Goal: Task Accomplishment & Management: Manage account settings

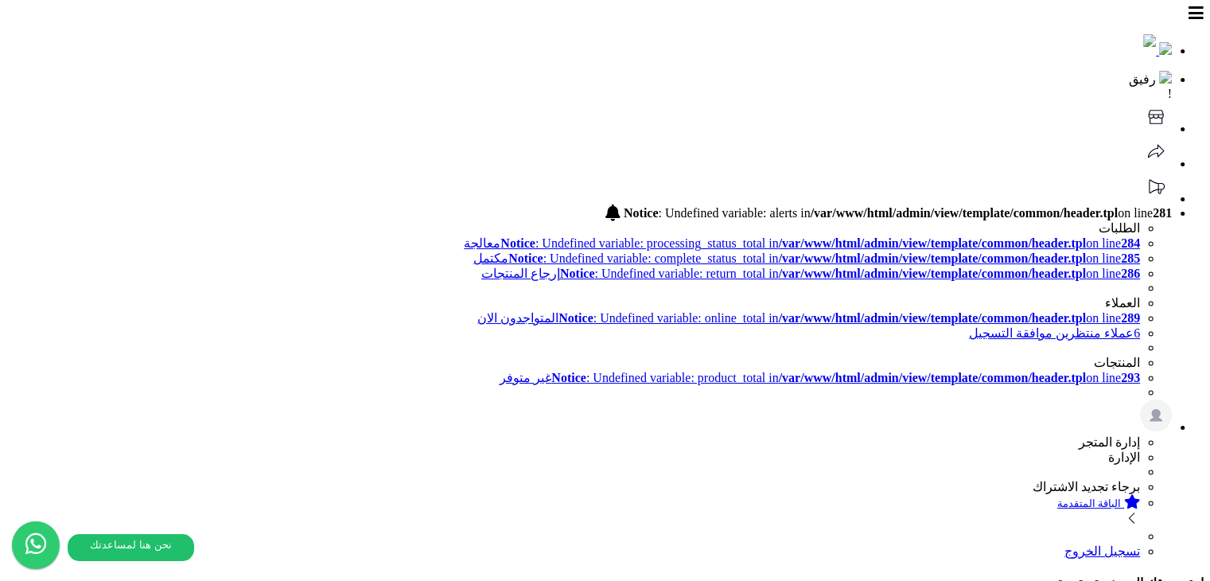
scroll to position [170, 0]
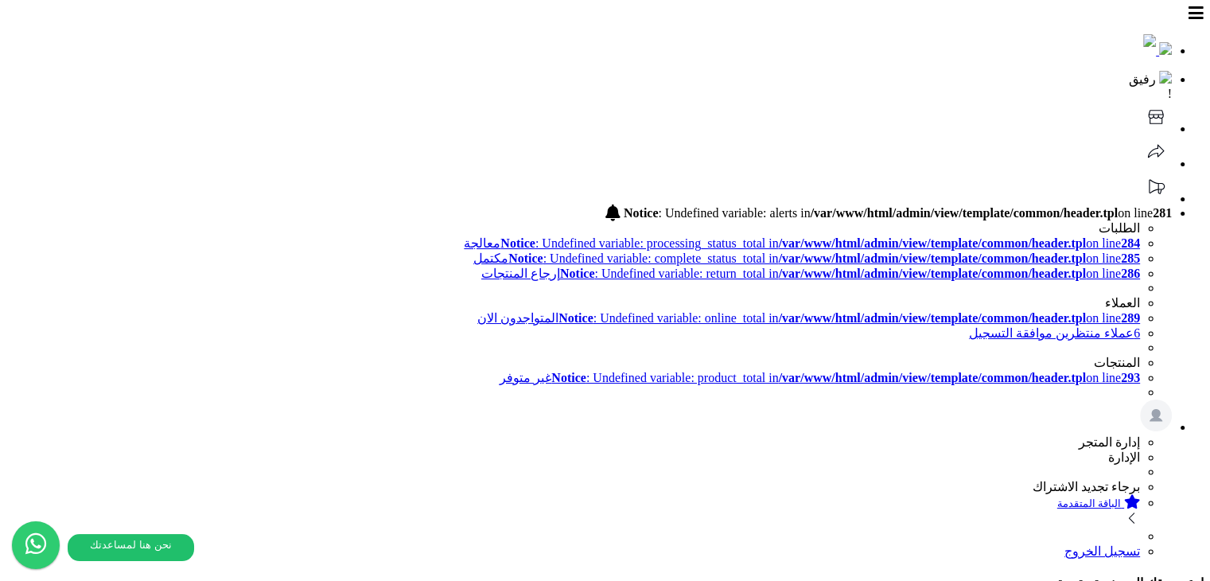
scroll to position [178, 0]
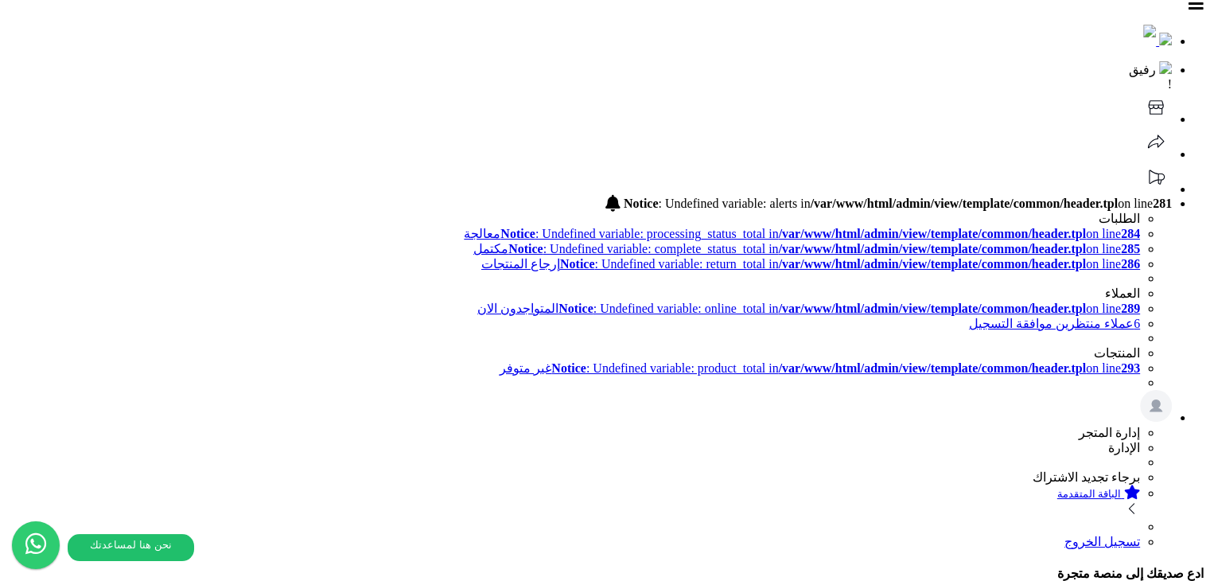
scroll to position [0, 0]
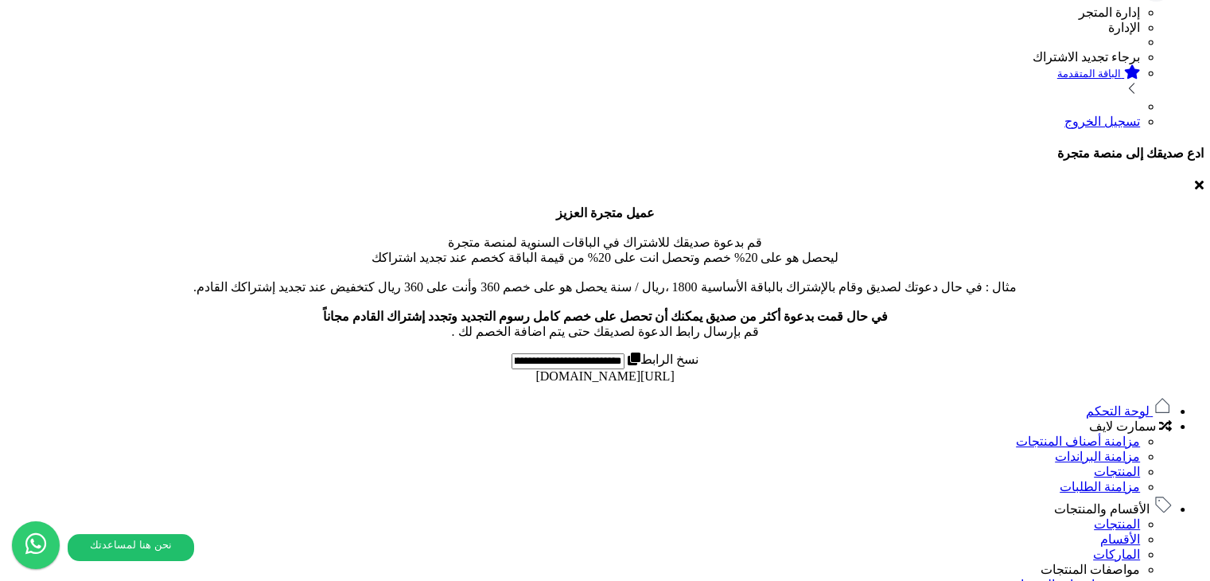
scroll to position [716, 0]
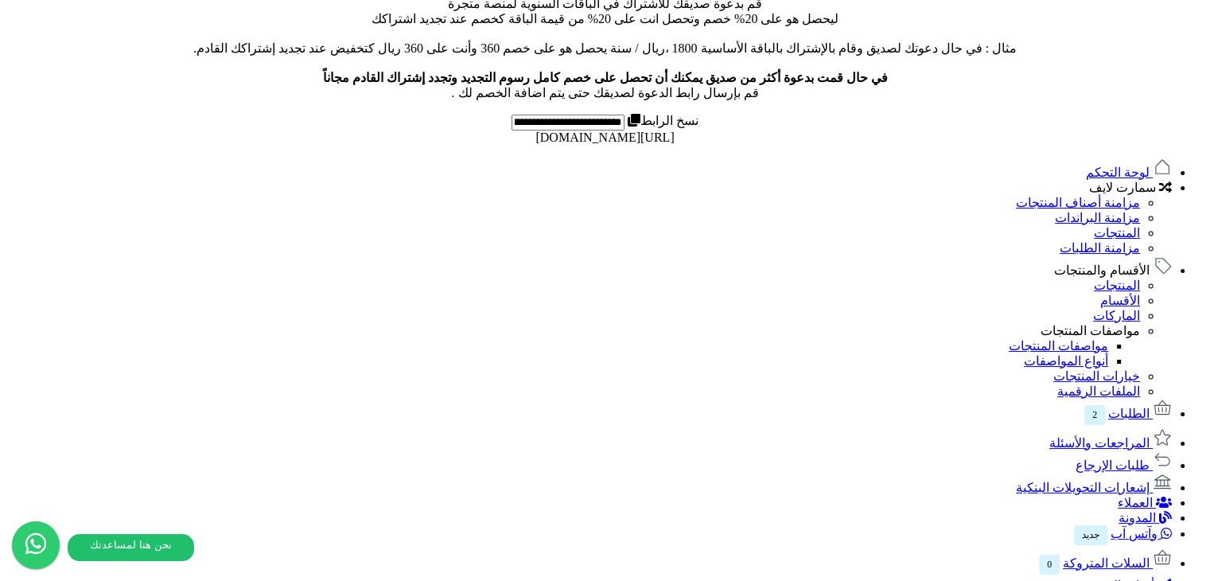
paste input "**********"
type input "**********"
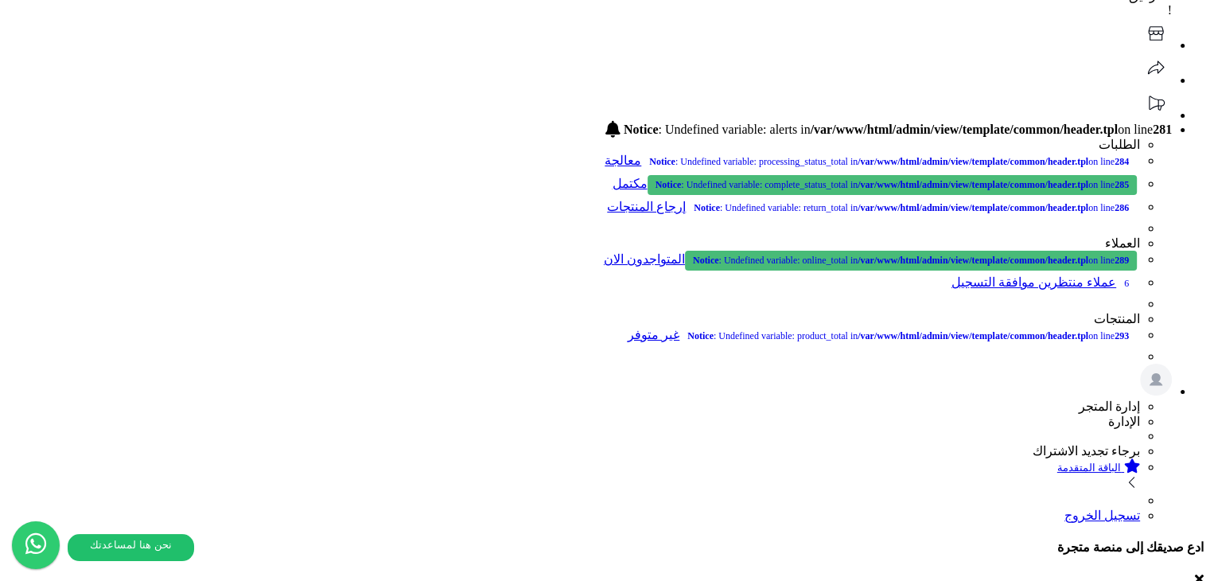
scroll to position [398, 0]
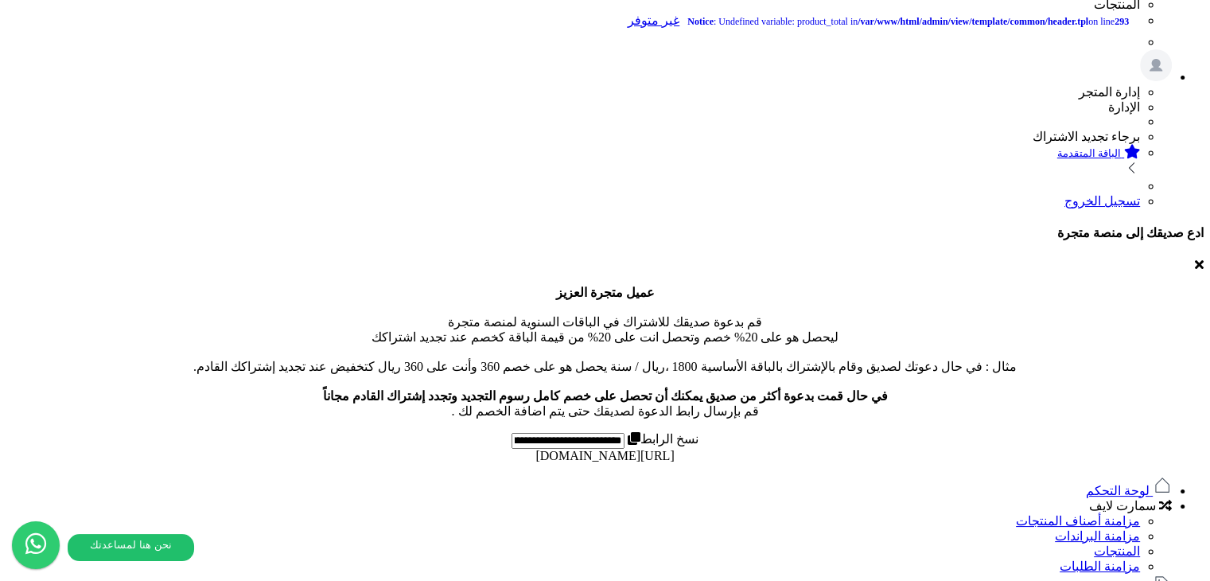
drag, startPoint x: 640, startPoint y: 371, endPoint x: 420, endPoint y: 371, distance: 219.6
copy b "extension/module/edit_products.tpl"
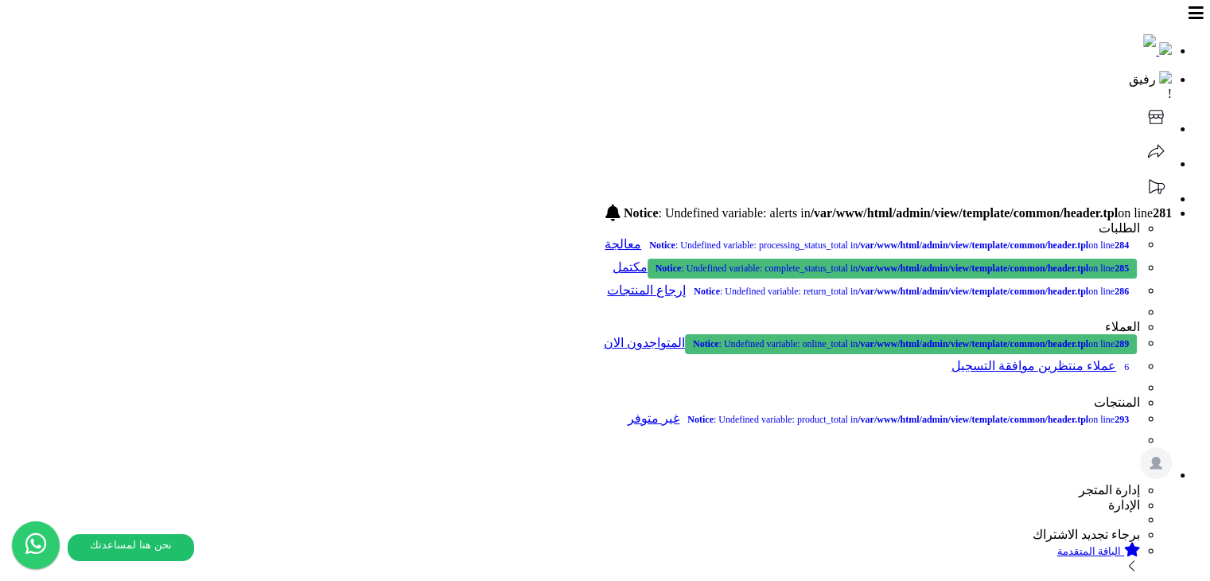
drag, startPoint x: 808, startPoint y: 255, endPoint x: 613, endPoint y: 114, distance: 241.6
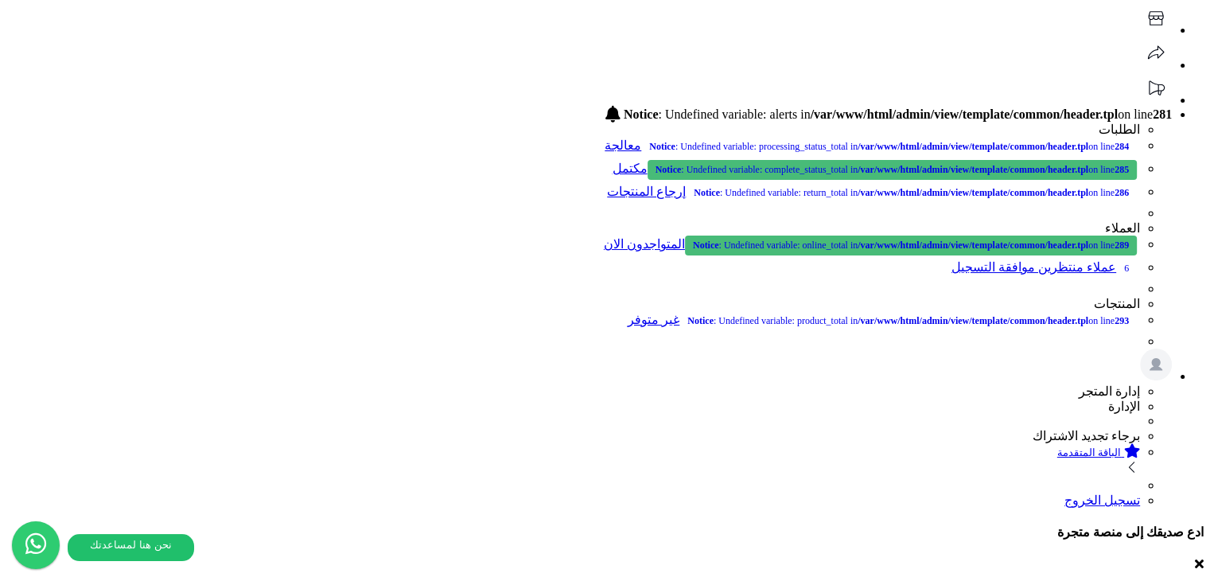
scroll to position [159, 0]
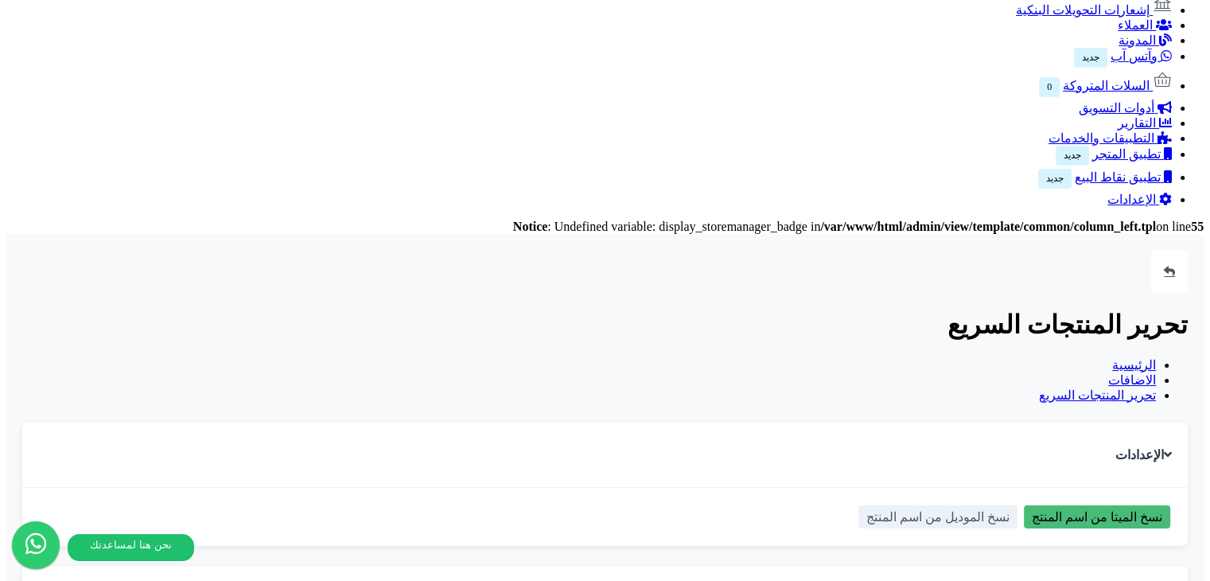
scroll to position [2305, 0]
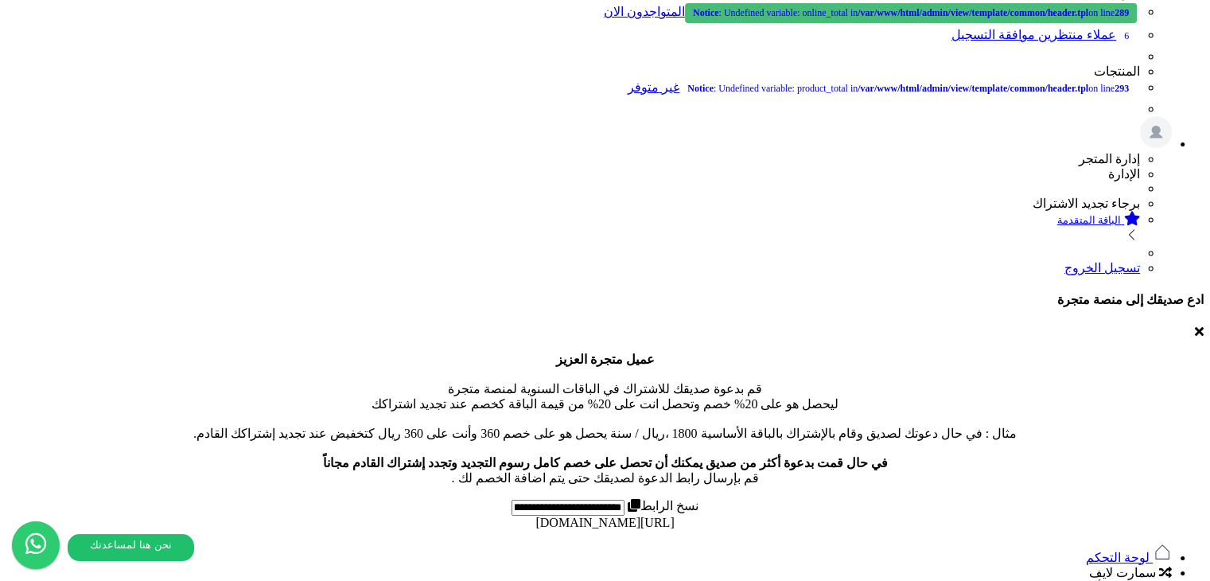
scroll to position [398, 0]
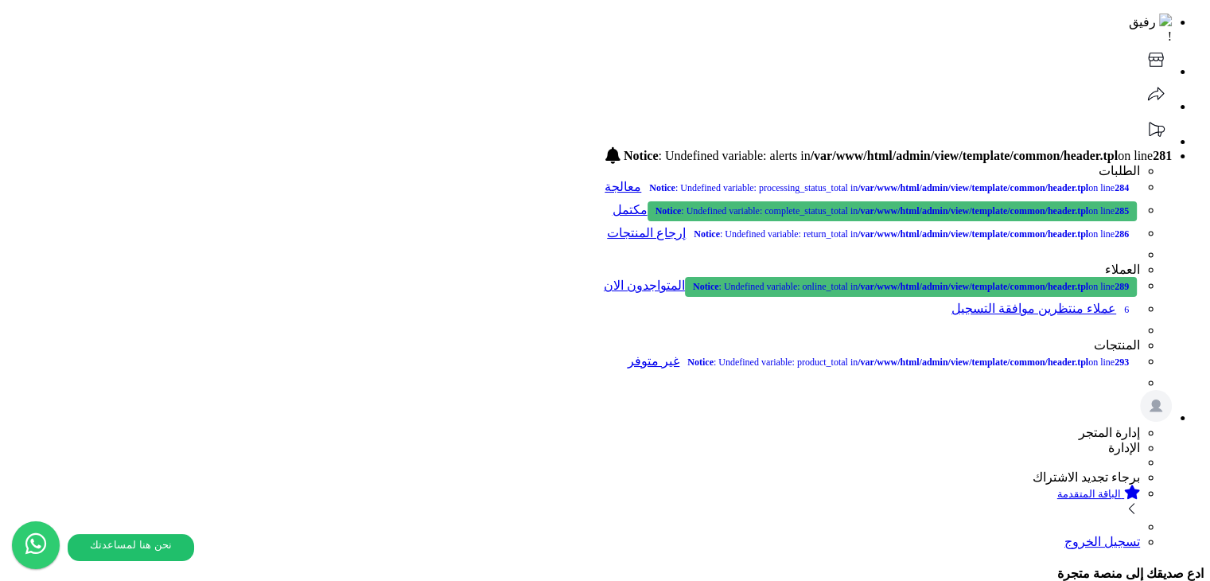
scroll to position [239, 0]
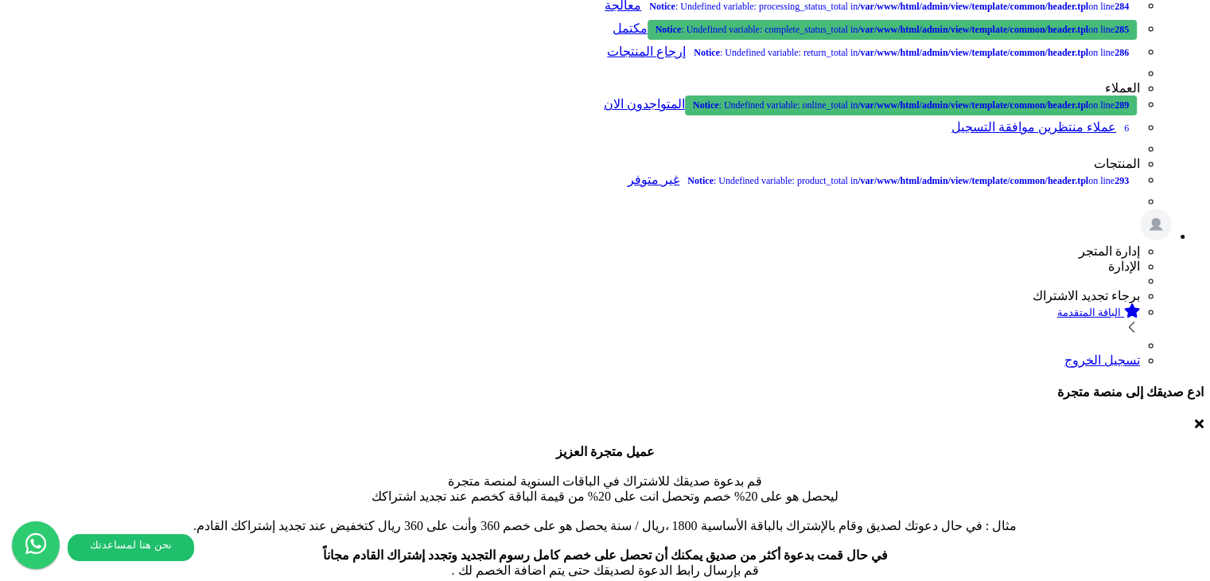
paste input "**********"
type input "**********"
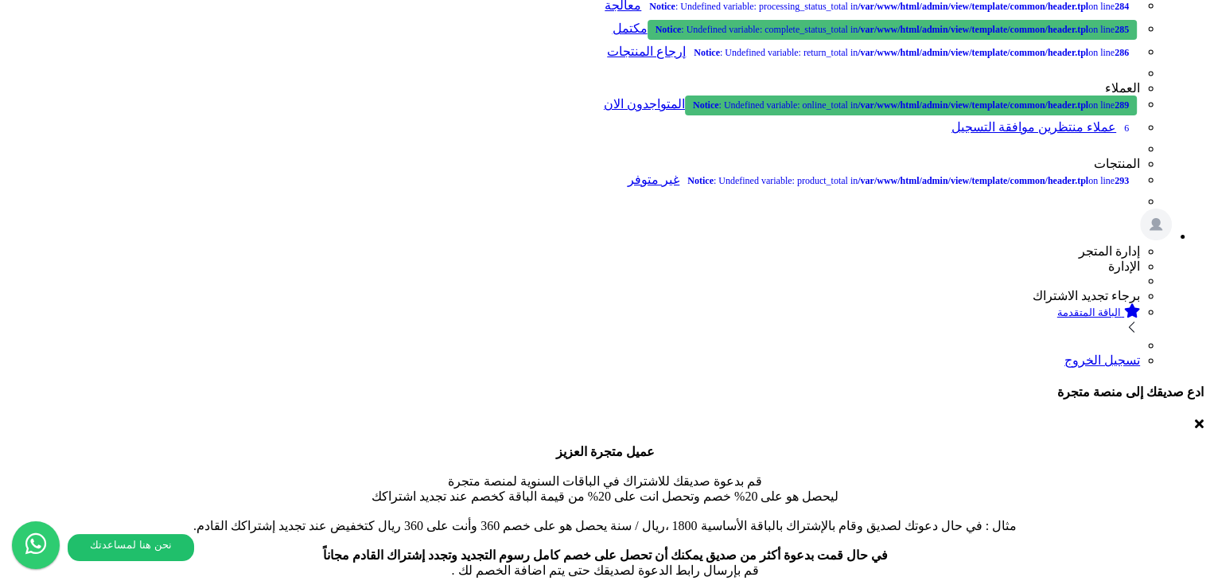
paste input "**********"
type input "**********"
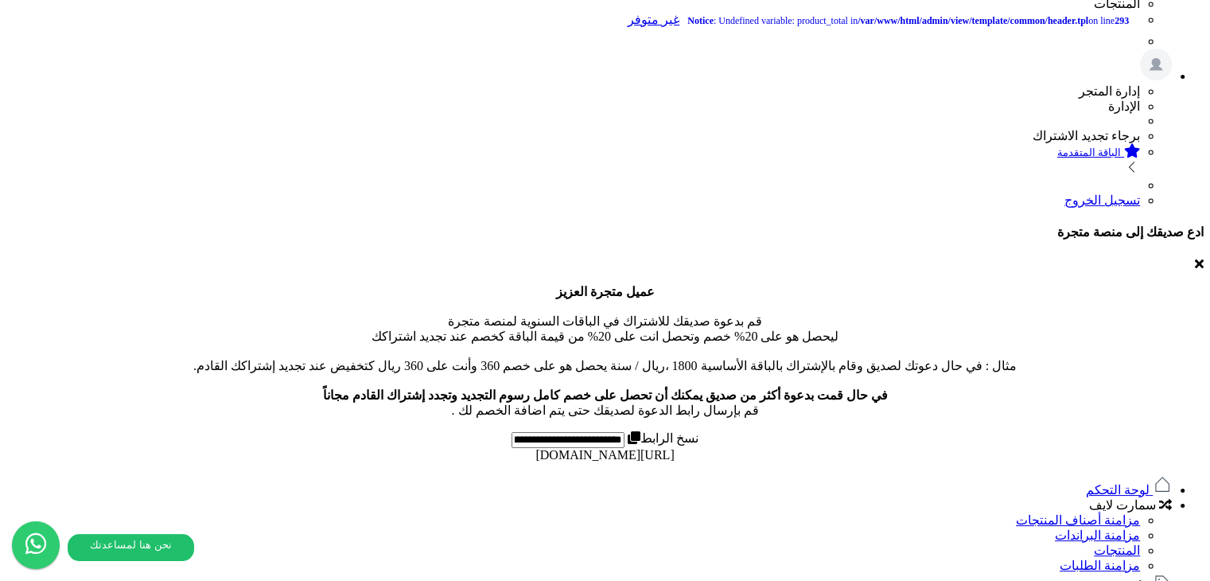
scroll to position [398, 0]
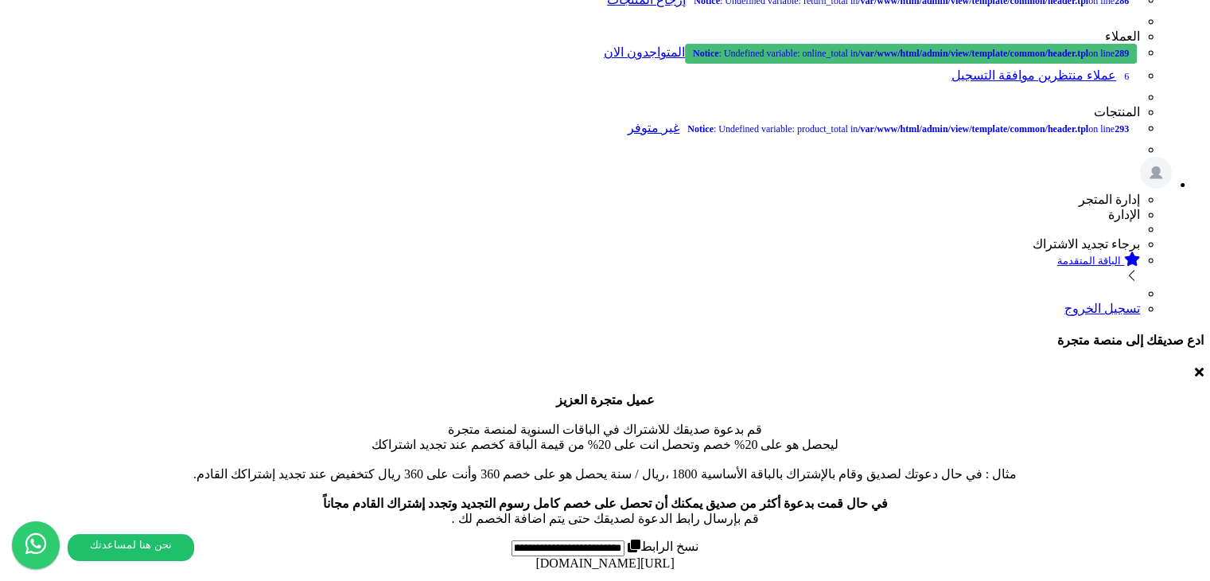
scroll to position [318, 0]
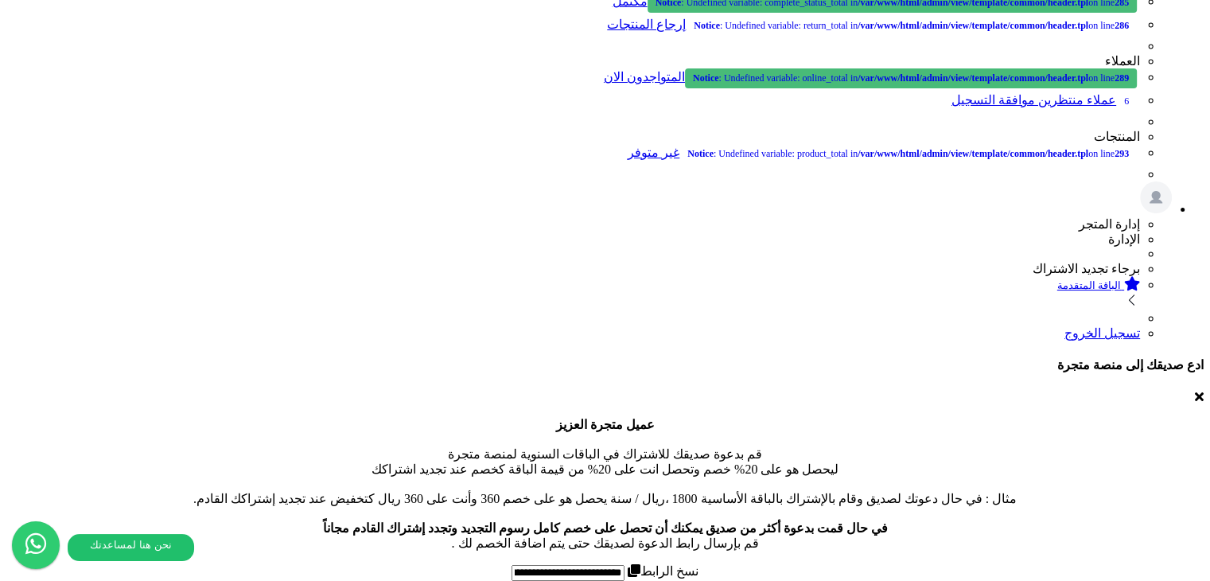
scroll to position [239, 0]
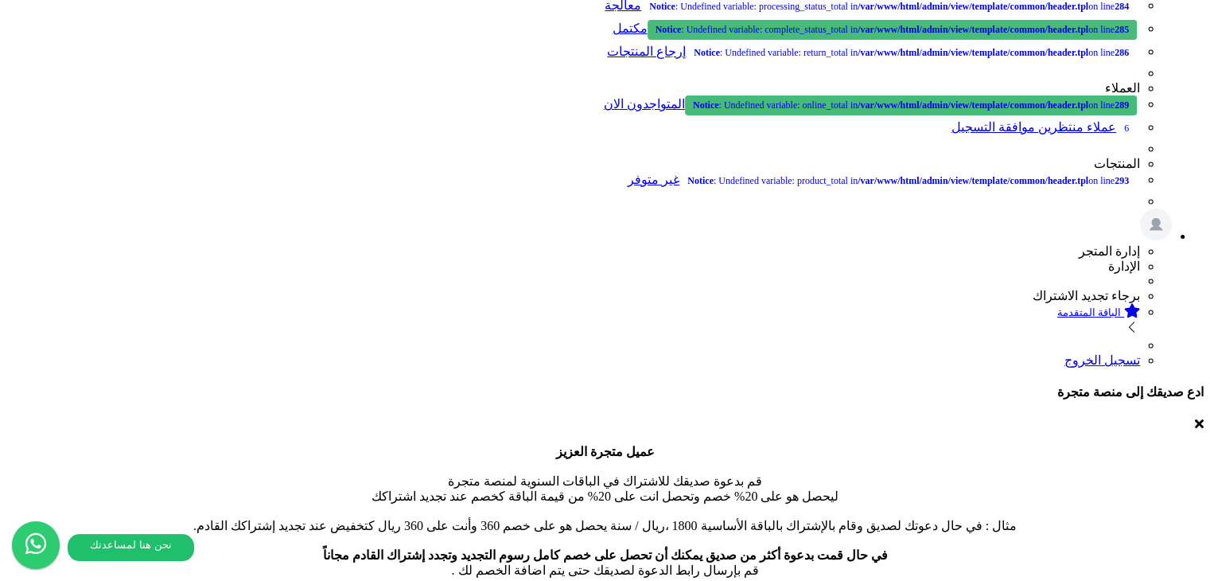
select select "*"
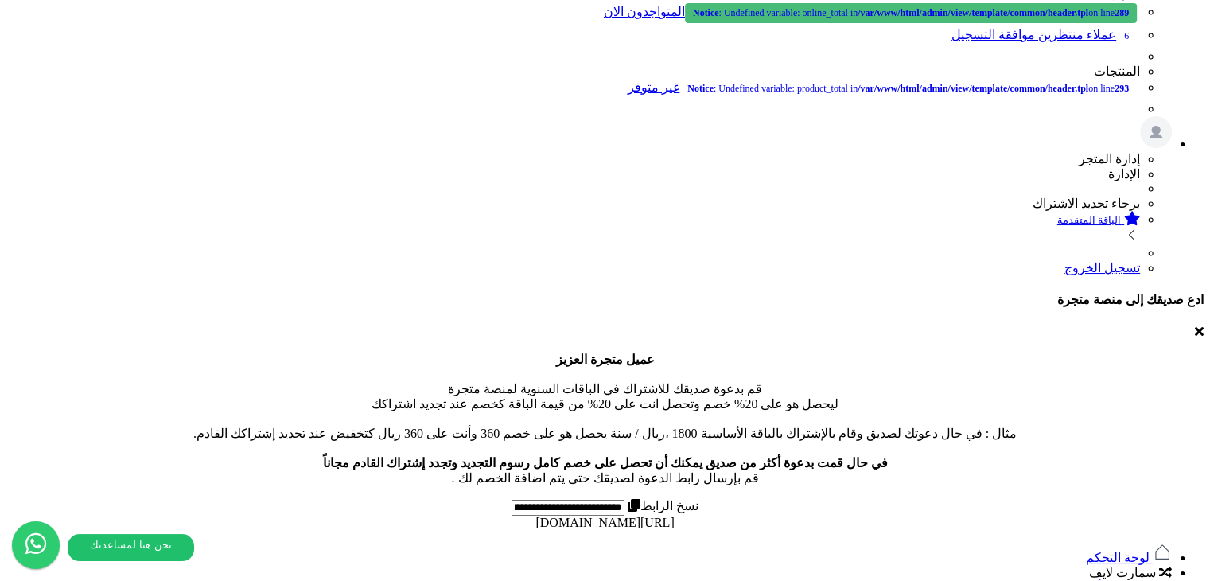
scroll to position [356, 0]
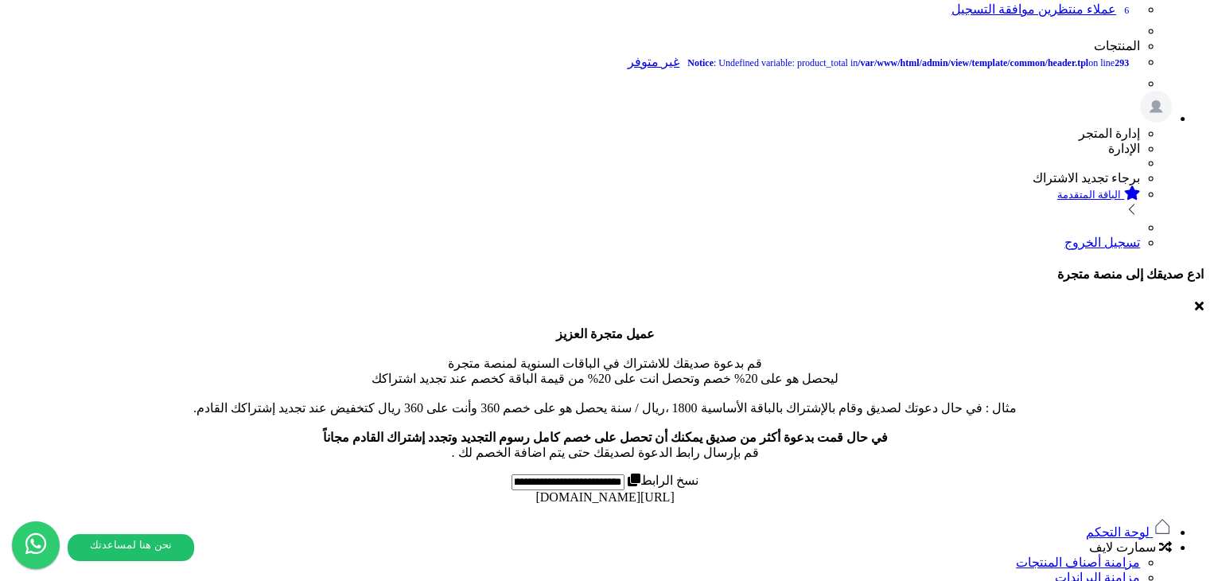
paste input "**********"
type input "**********"
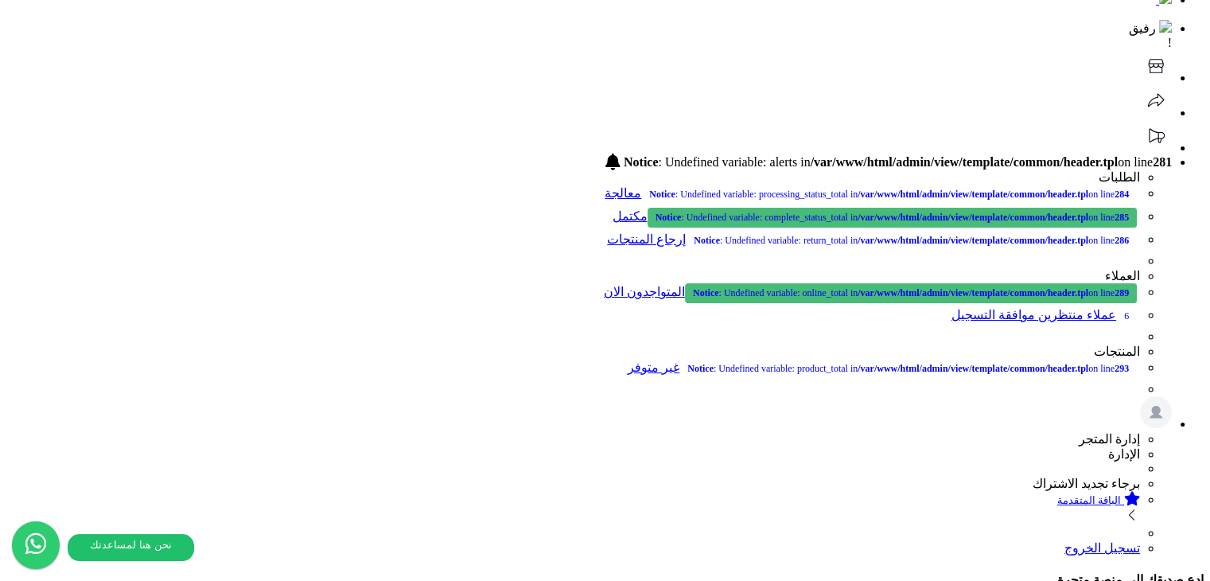
scroll to position [36, 0]
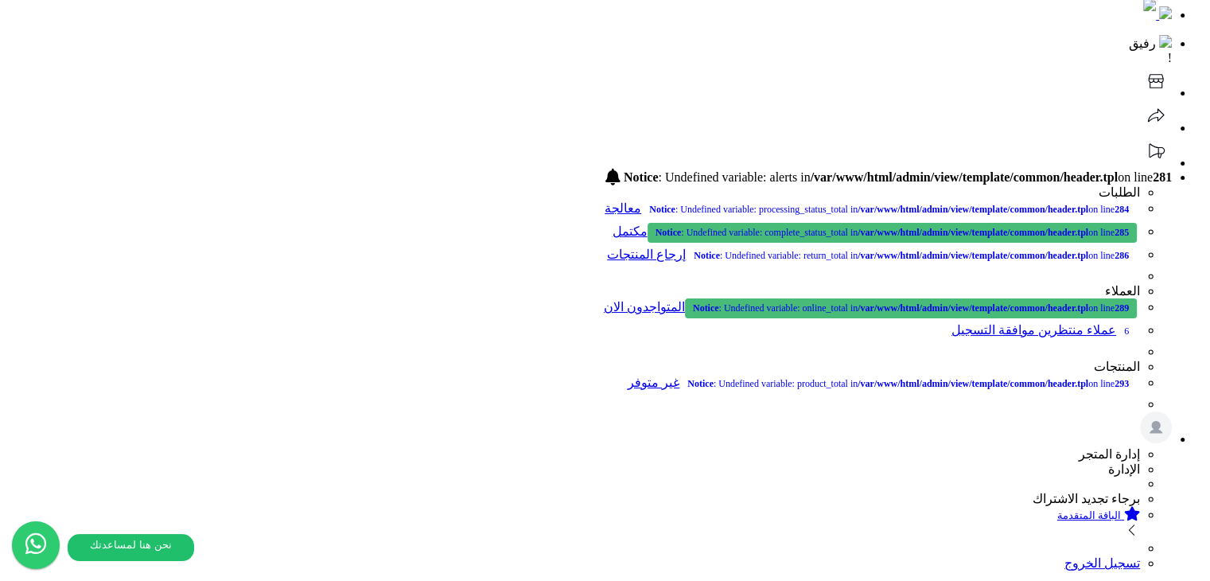
drag, startPoint x: 650, startPoint y: 263, endPoint x: 498, endPoint y: 310, distance: 159.1
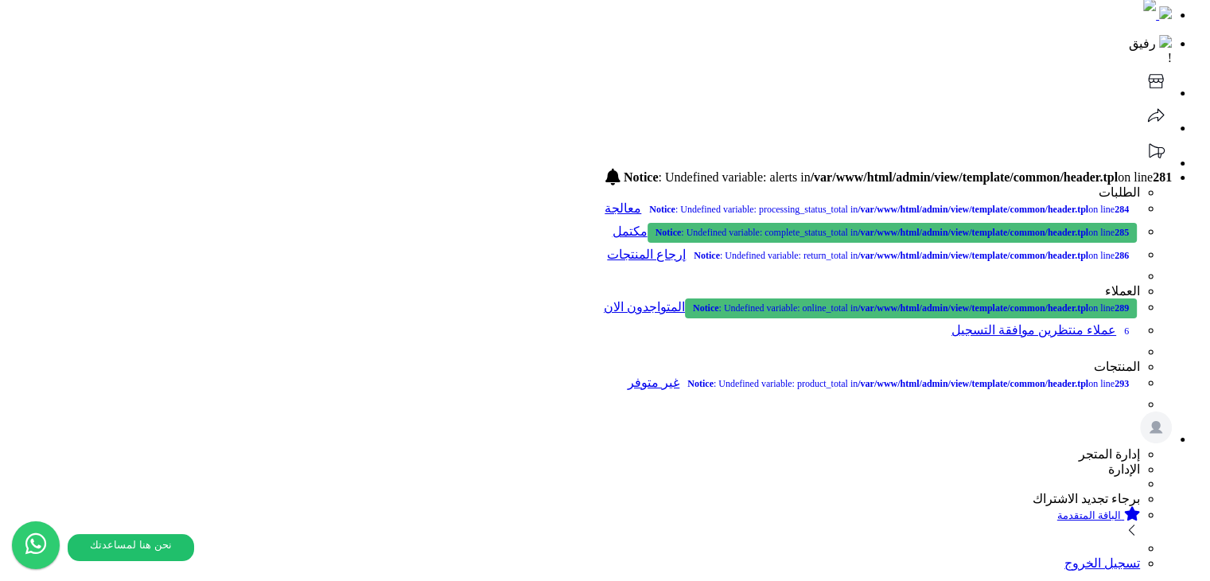
drag, startPoint x: 683, startPoint y: 376, endPoint x: 625, endPoint y: 421, distance: 73.1
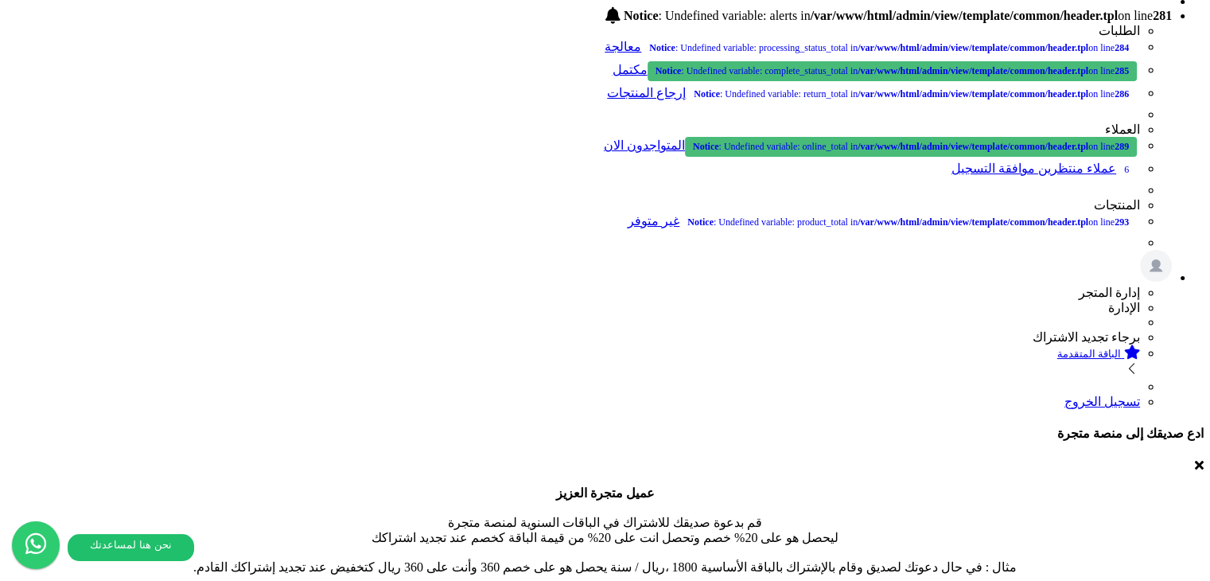
scroll to position [195, 0]
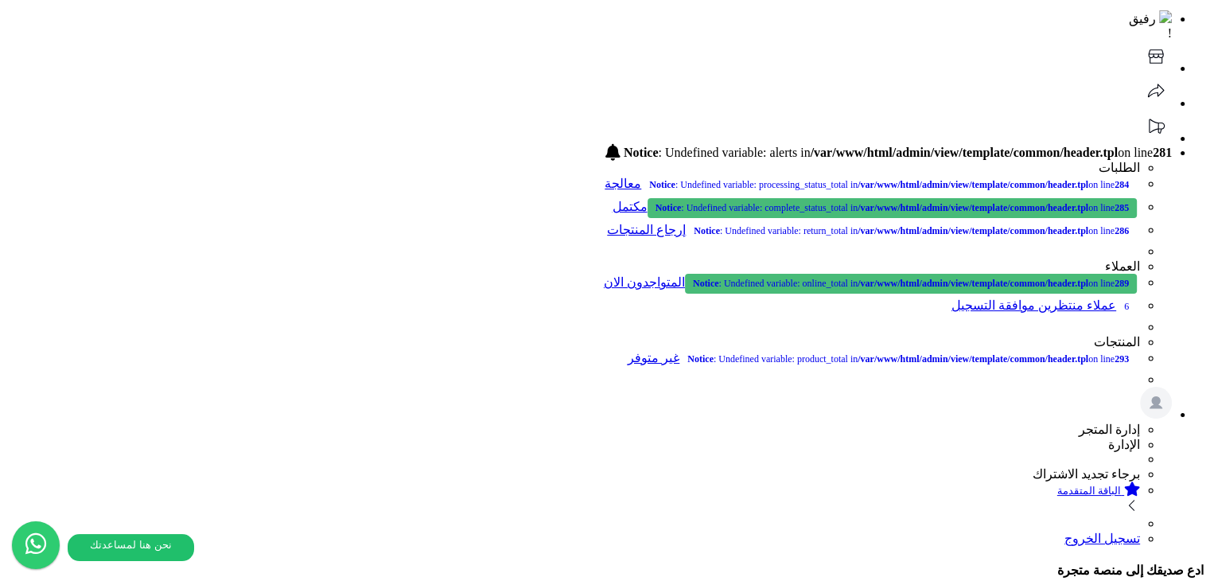
scroll to position [0, 0]
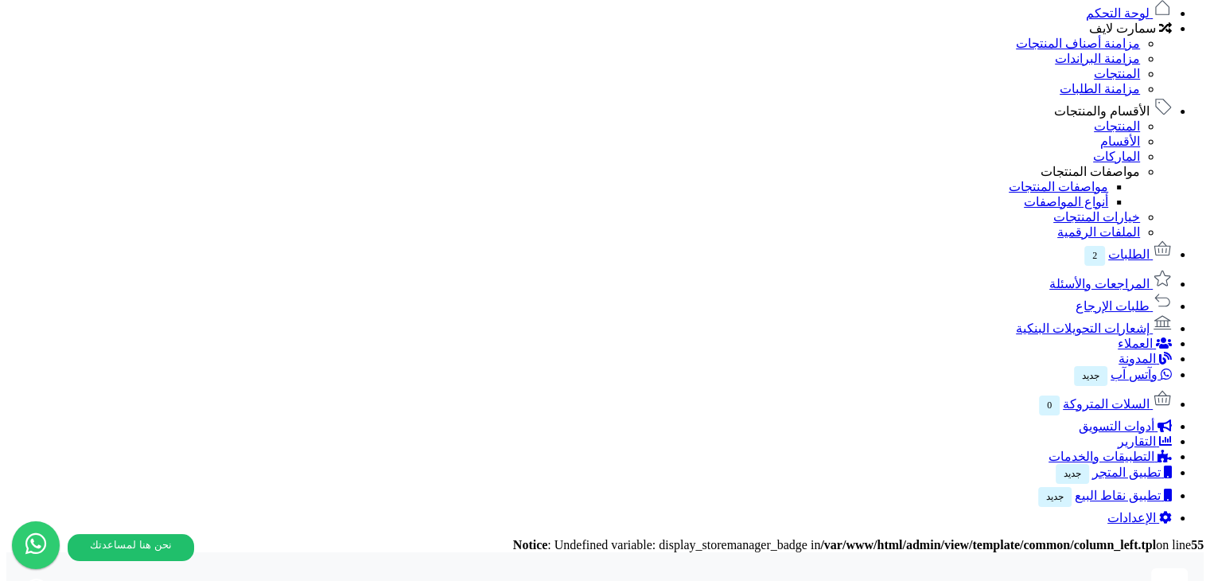
scroll to position [716, 0]
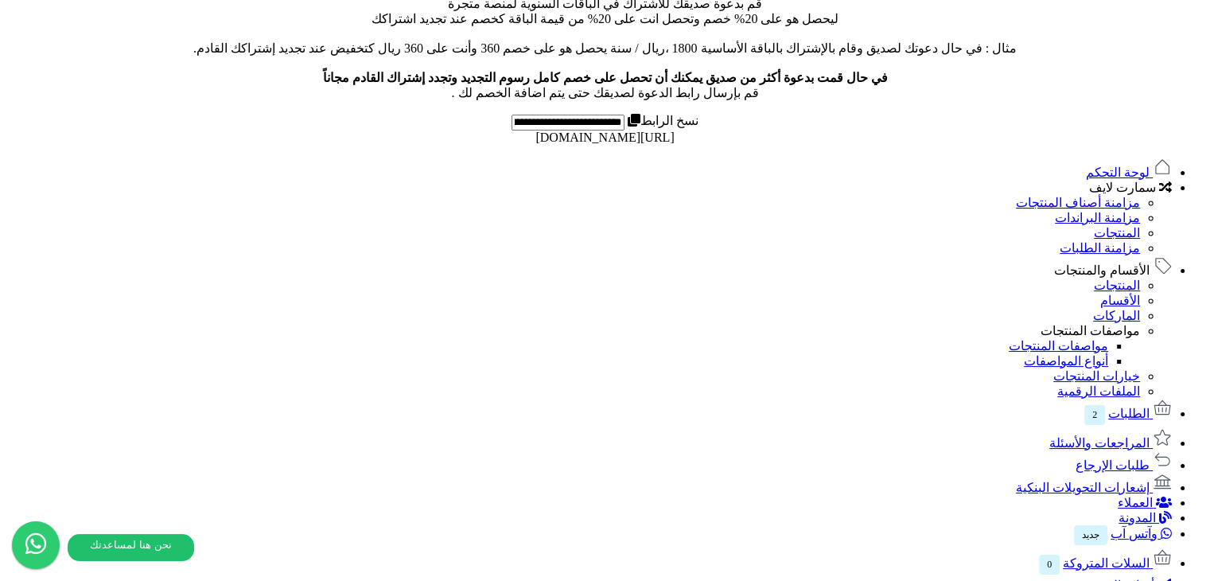
select select "*"
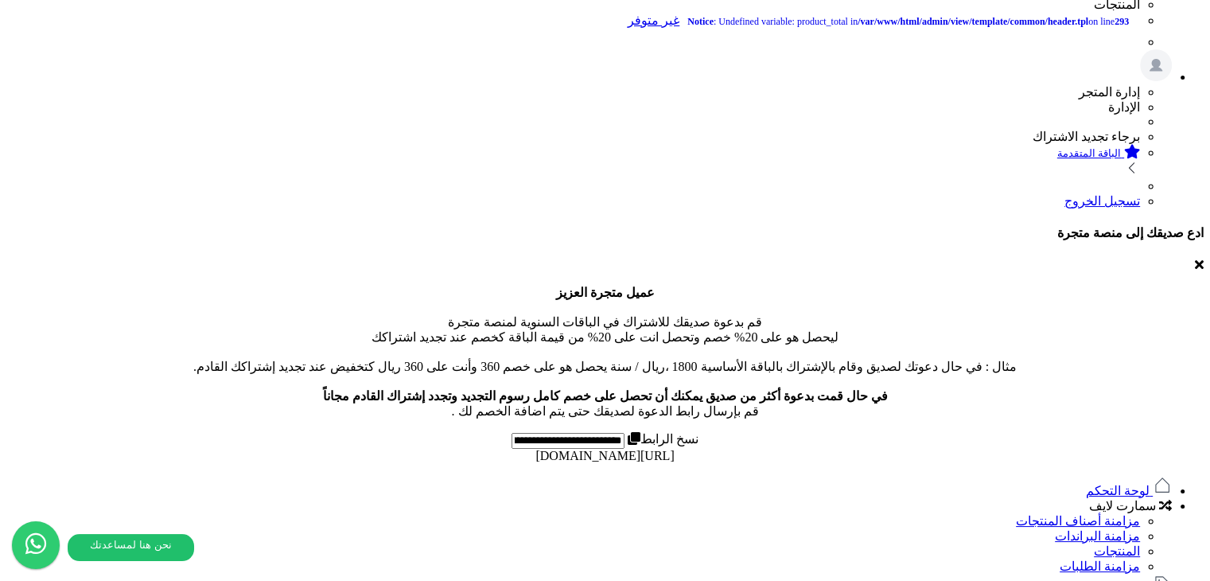
scroll to position [318, 0]
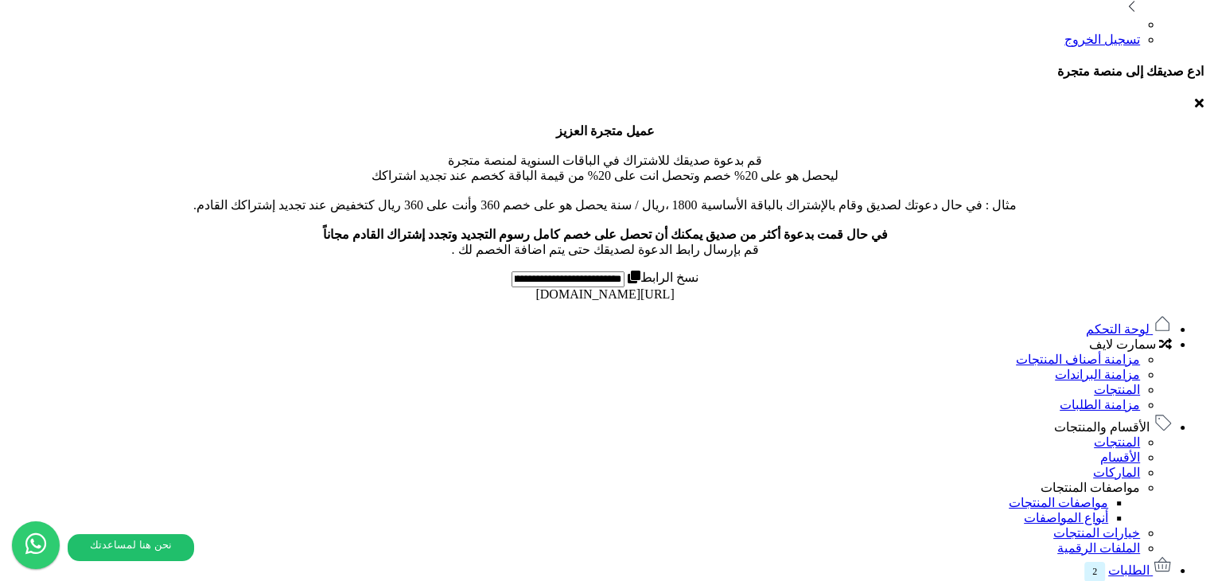
scroll to position [398, 0]
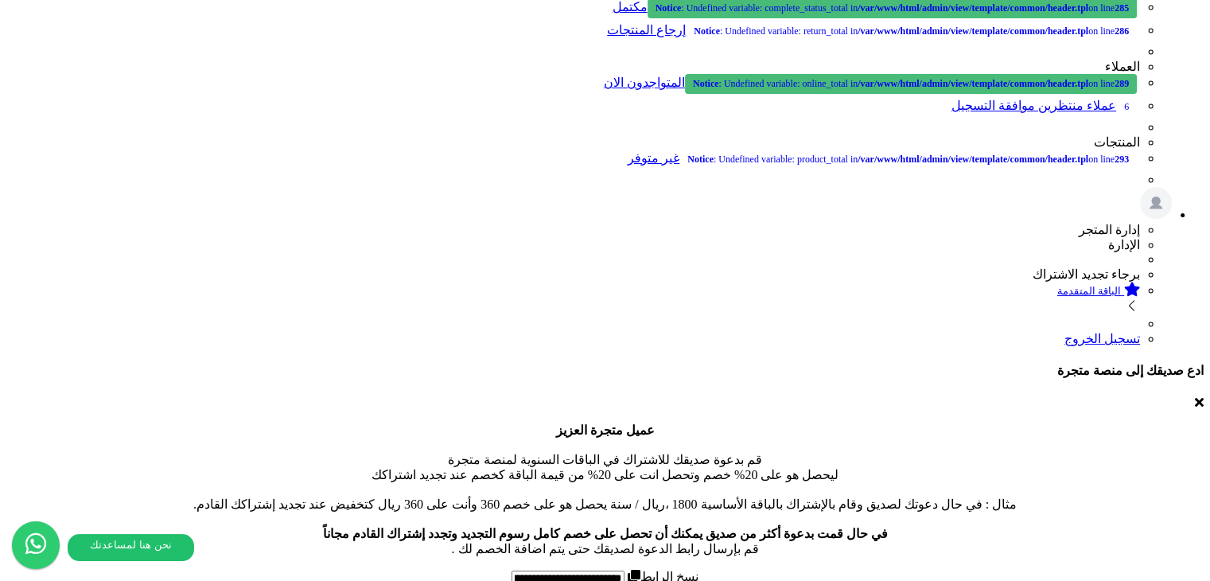
scroll to position [239, 0]
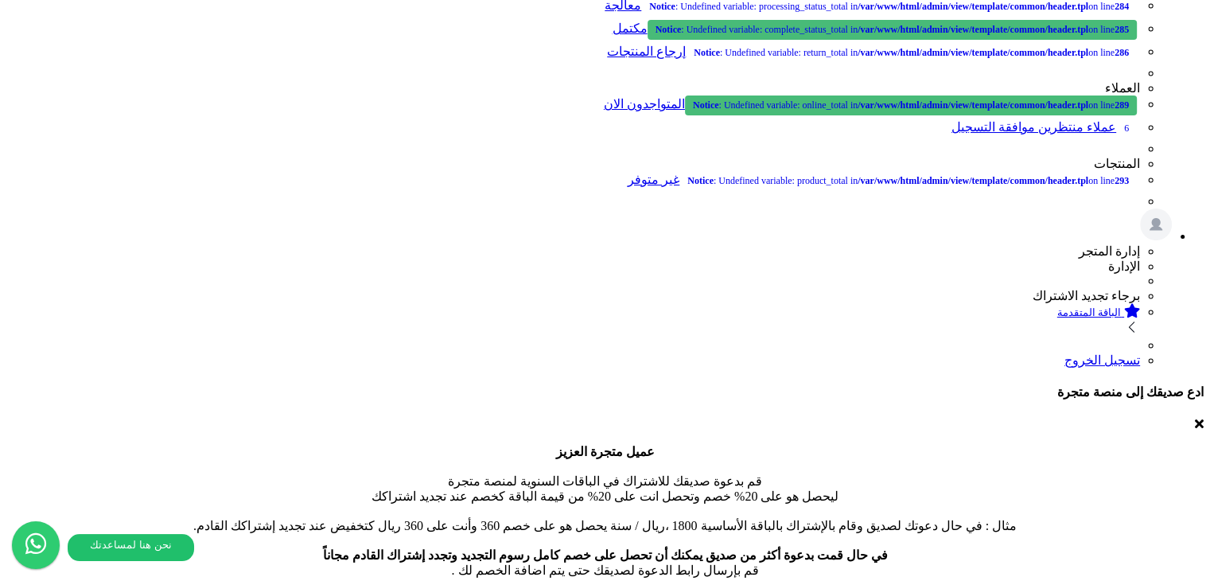
scroll to position [318, 0]
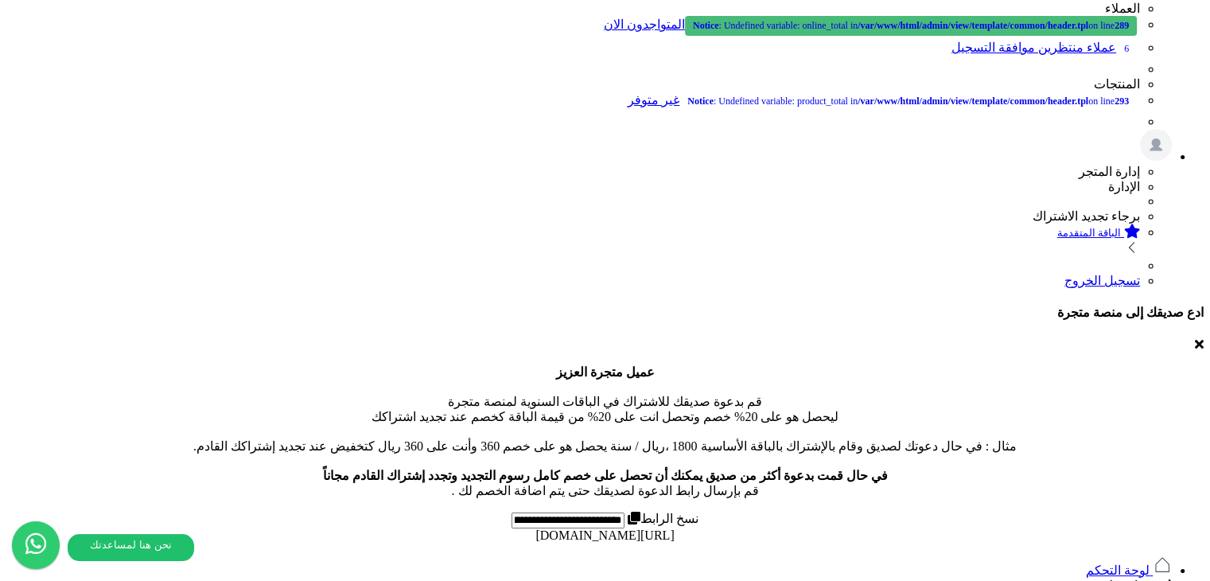
select select "*"
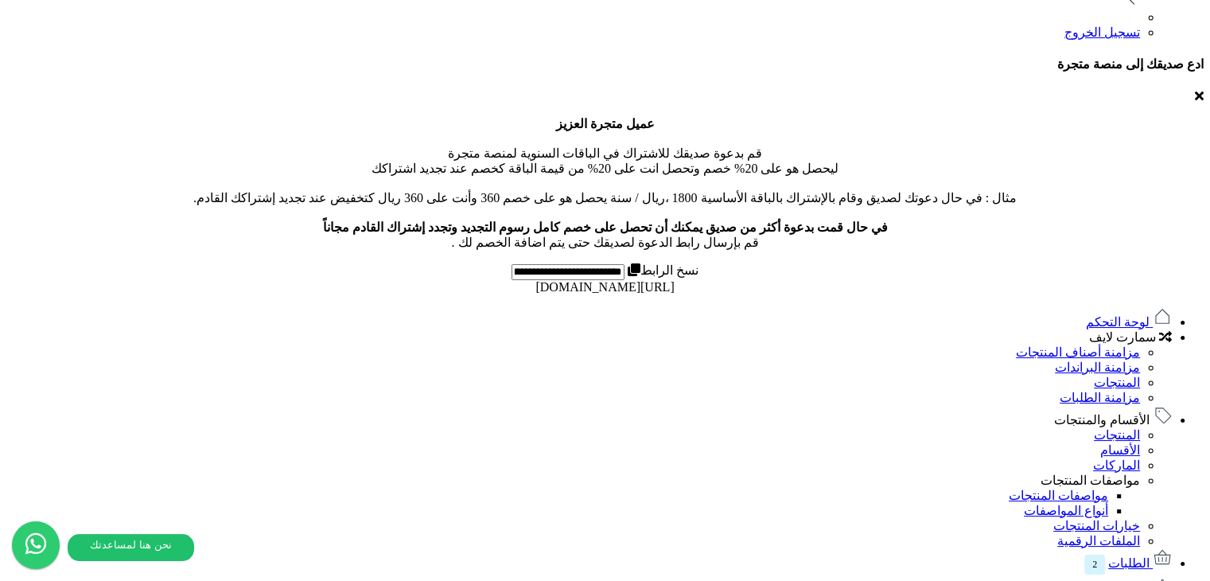
scroll to position [239, 0]
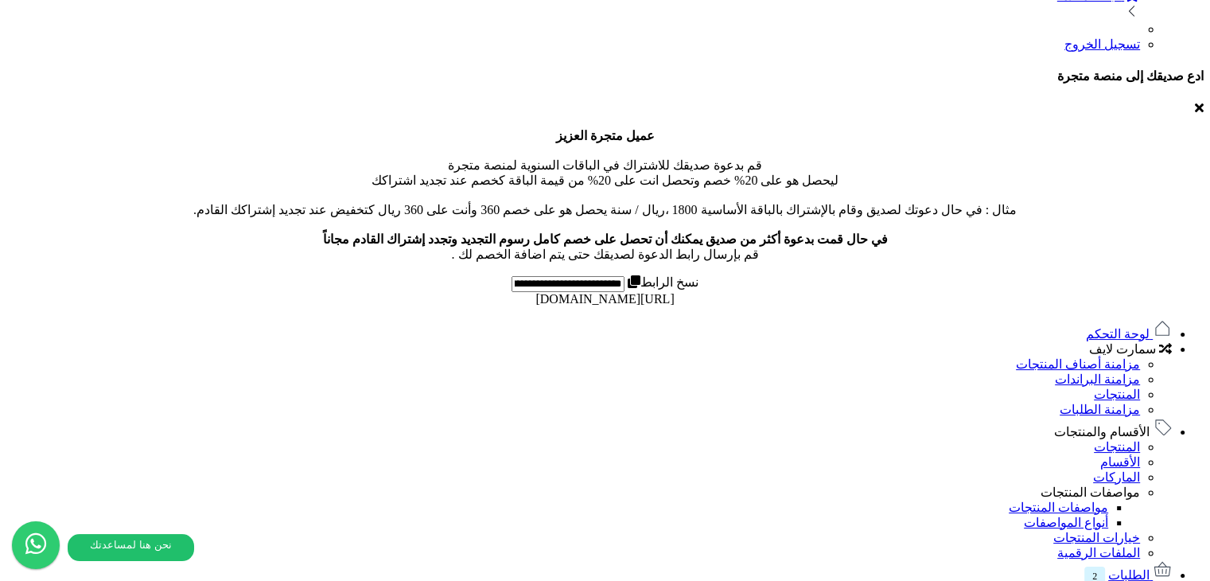
scroll to position [557, 0]
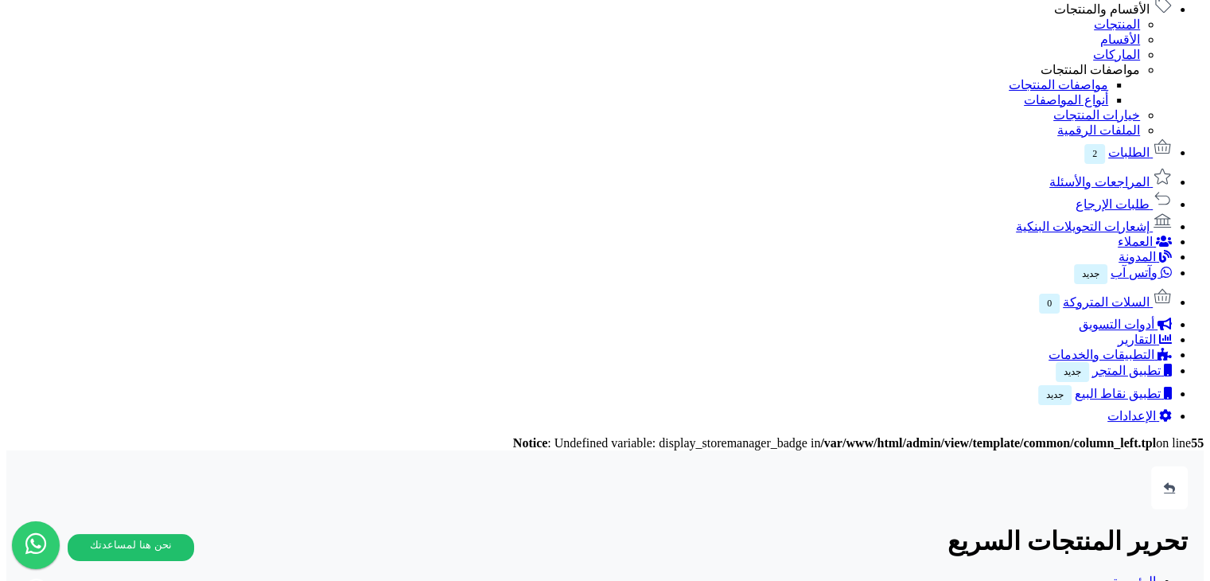
scroll to position [1034, 0]
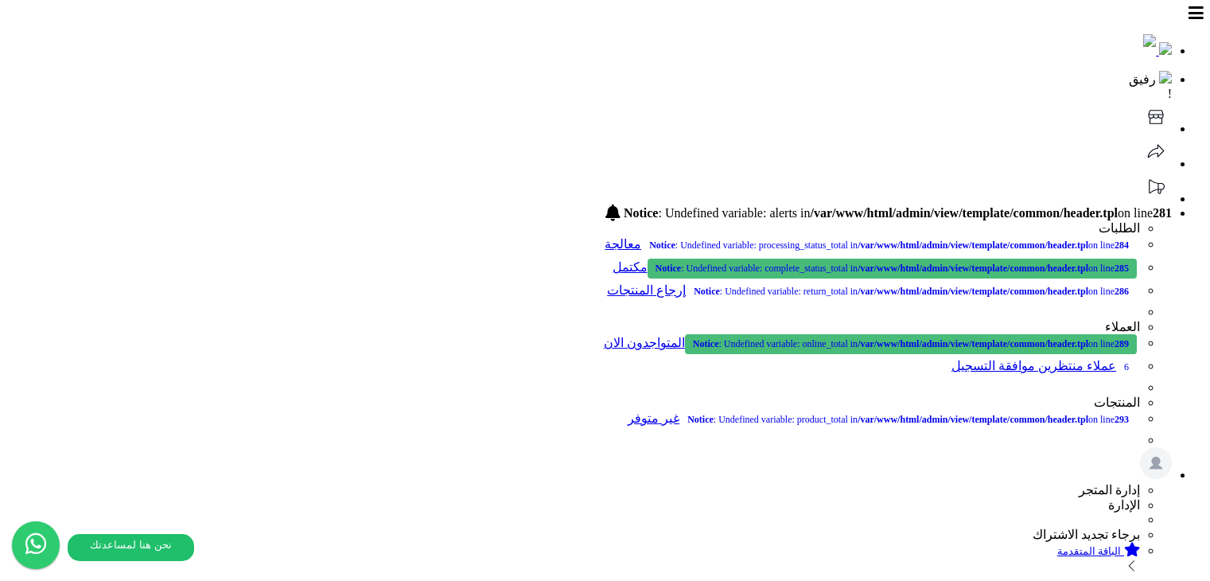
scroll to position [1041, 0]
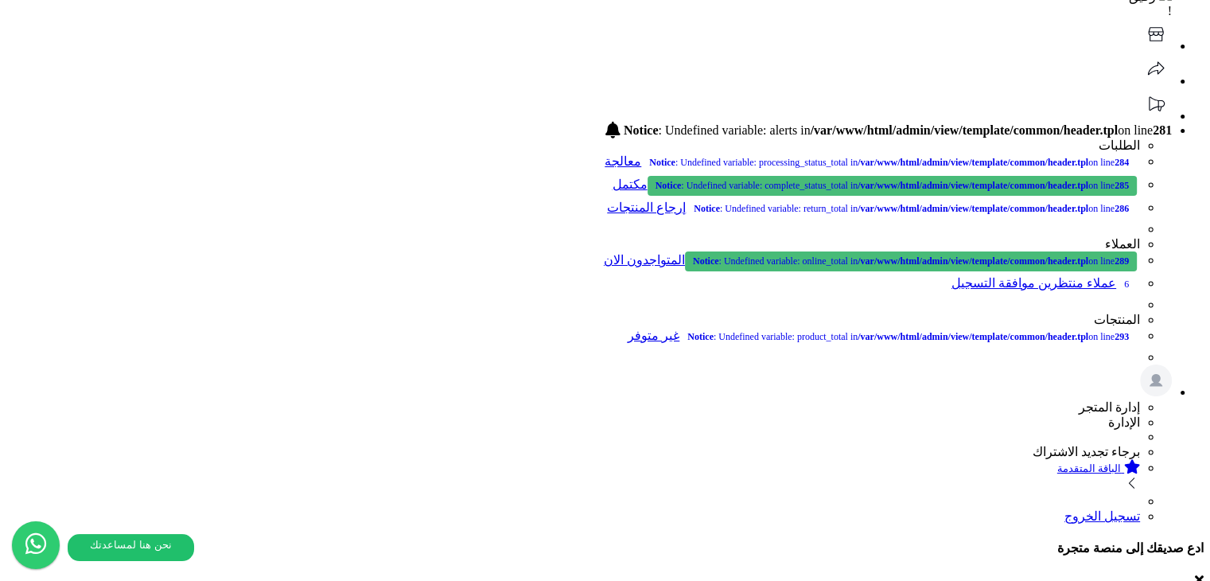
scroll to position [80, 0]
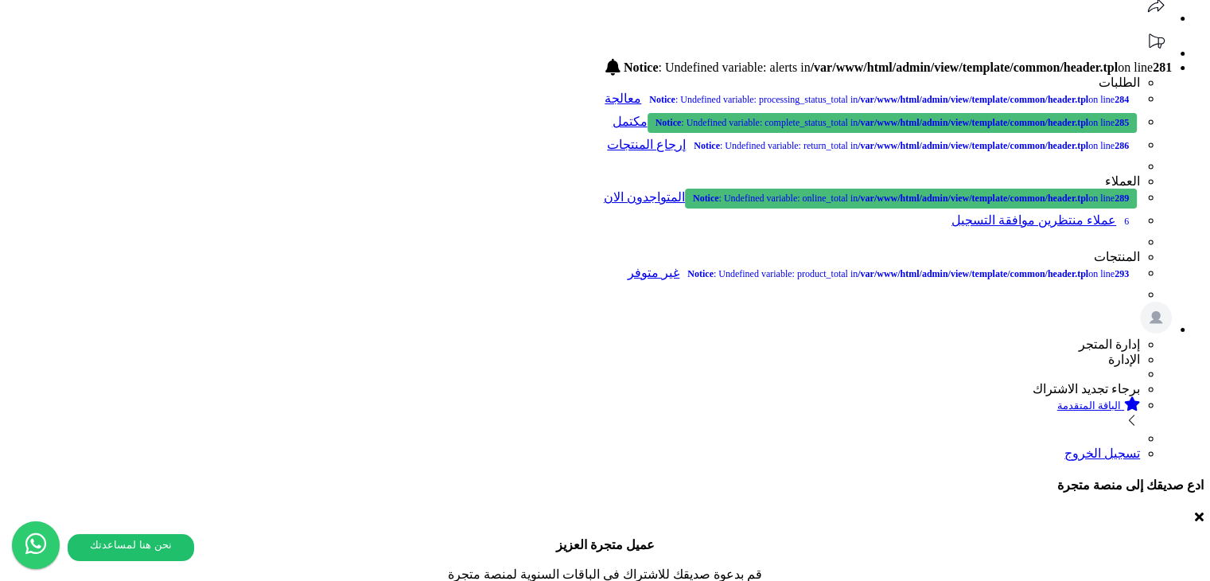
scroll to position [239, 0]
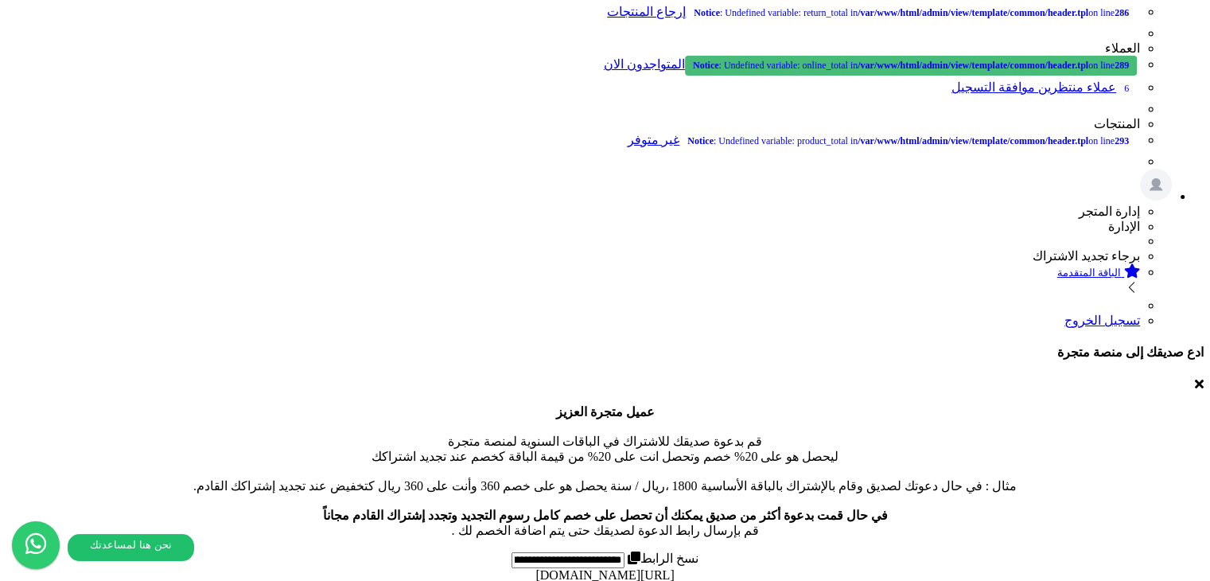
scroll to position [239, 0]
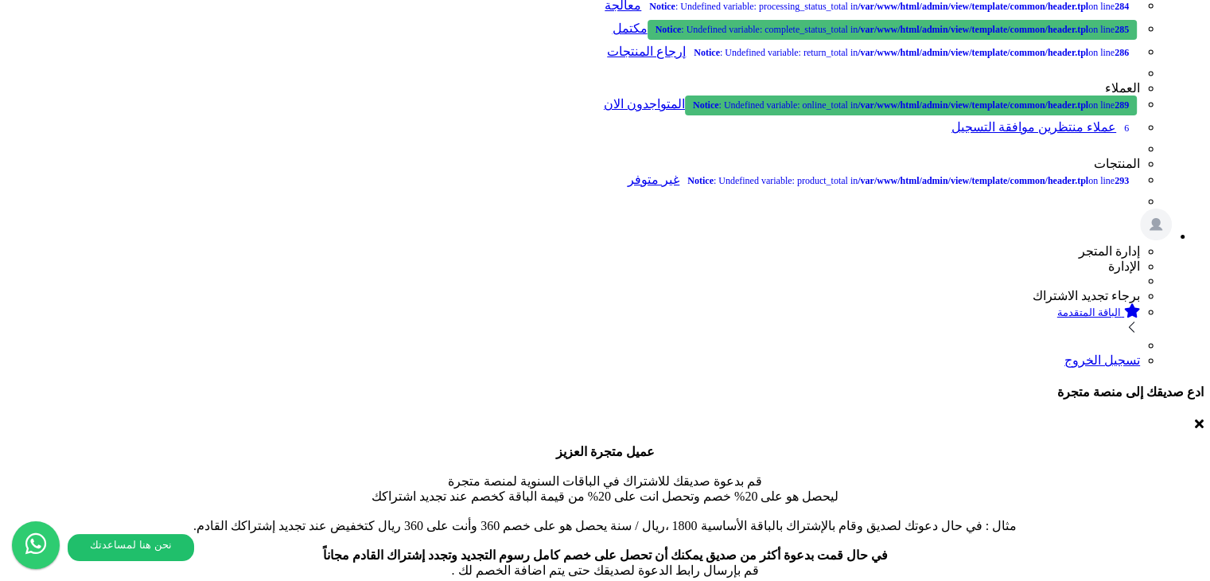
select select "*"
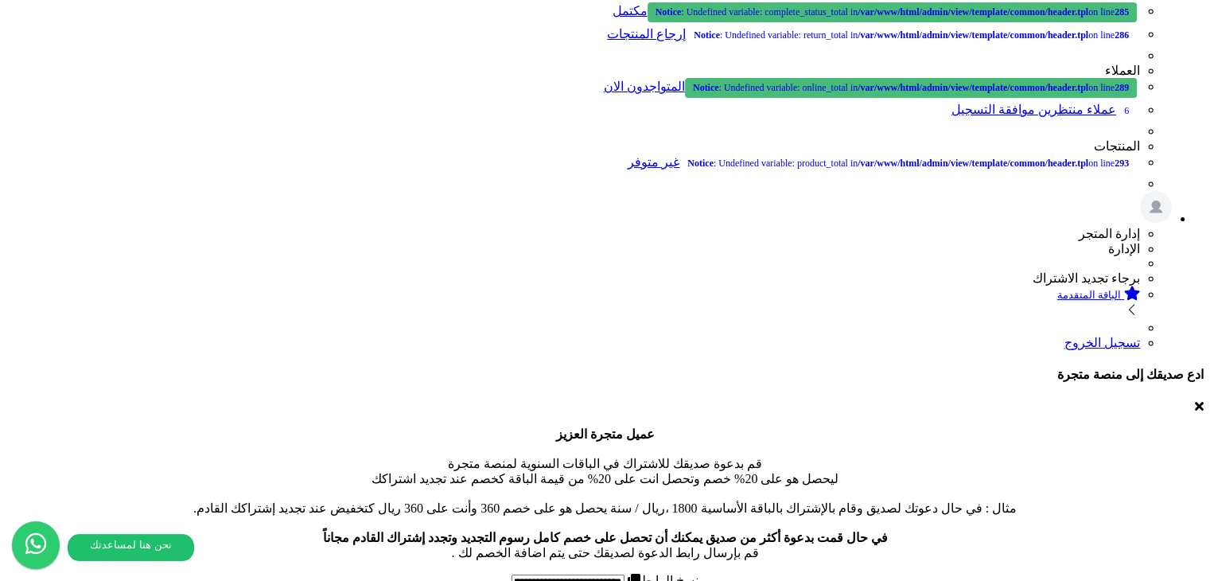
scroll to position [0, 0]
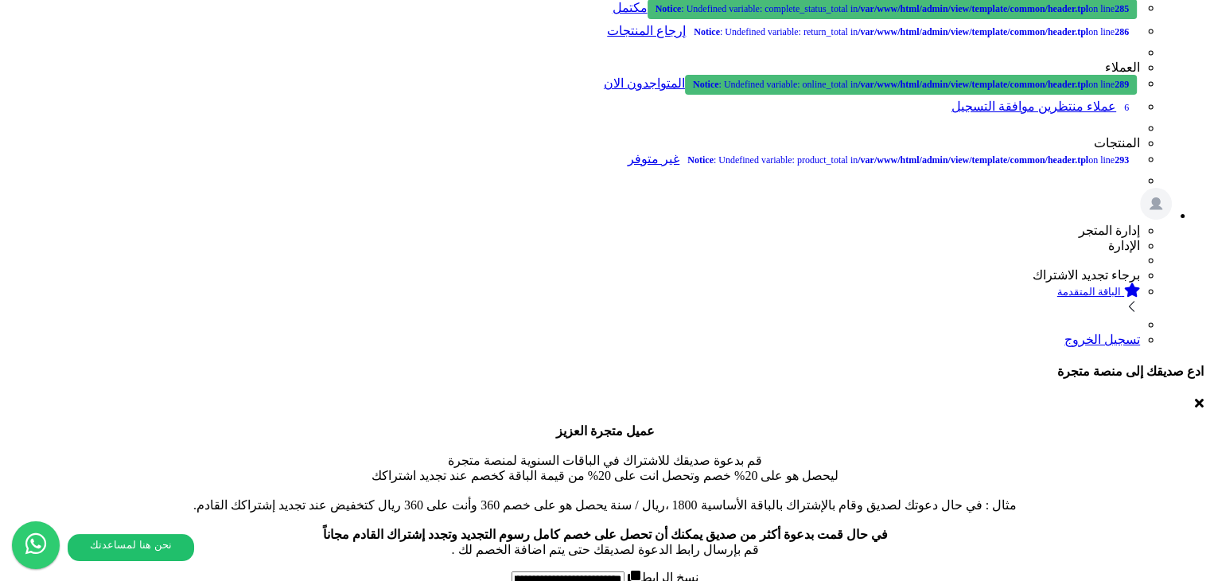
scroll to position [398, 0]
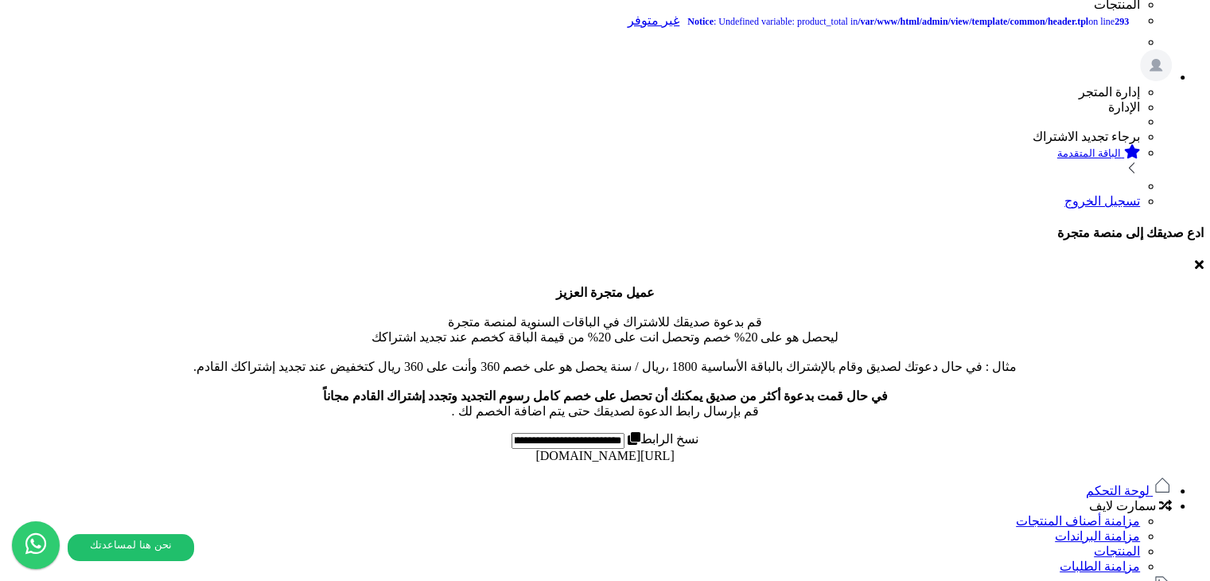
paste input "**********"
type input "**********"
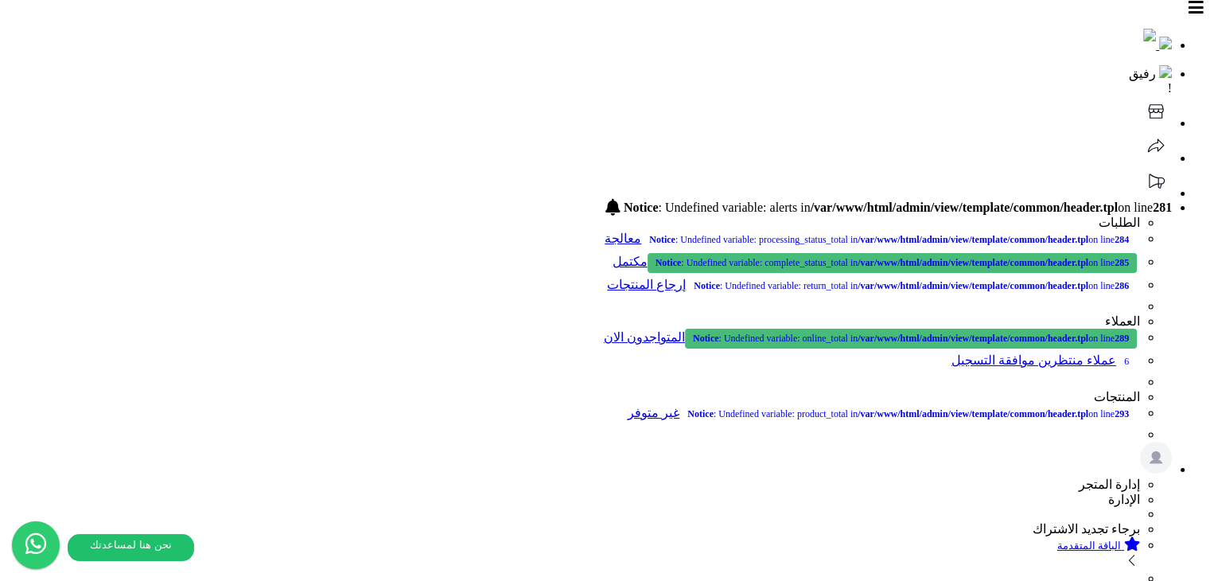
scroll to position [0, 0]
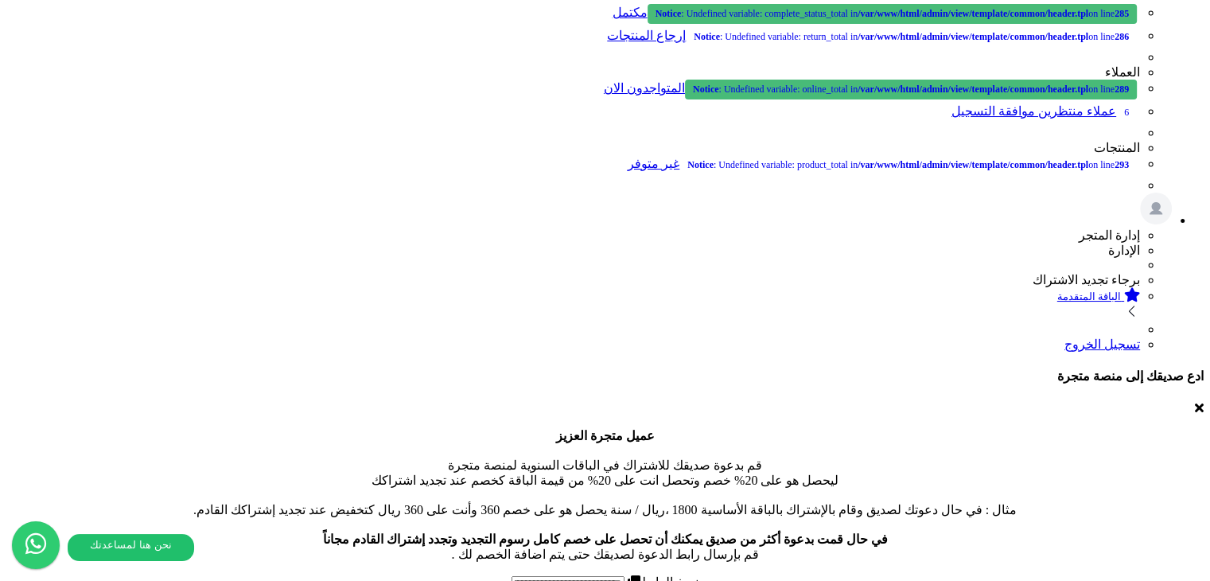
scroll to position [442, 0]
